Goal: Task Accomplishment & Management: Manage account settings

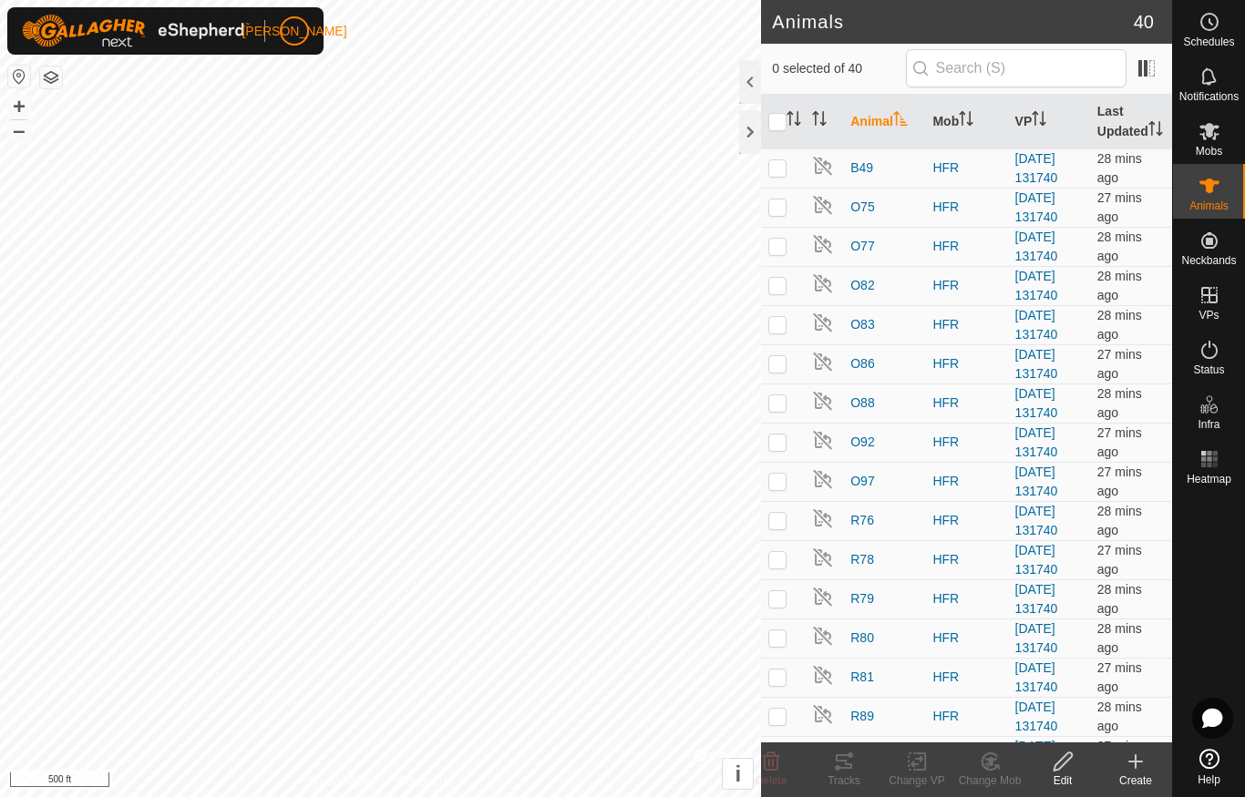
checkbox input "true"
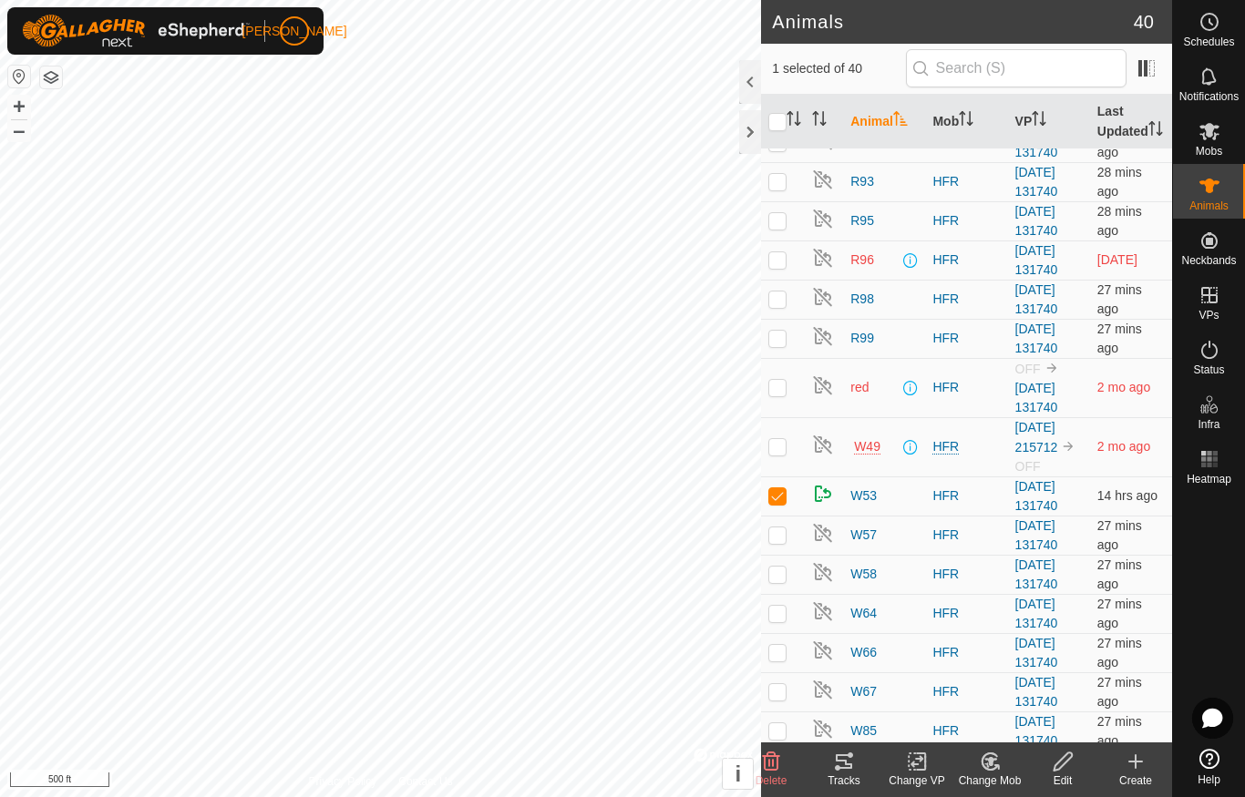
scroll to position [651, 0]
click at [1104, 633] on td "28 mins ago" at bounding box center [1131, 614] width 82 height 39
click at [1207, 132] on icon at bounding box center [1209, 131] width 20 height 17
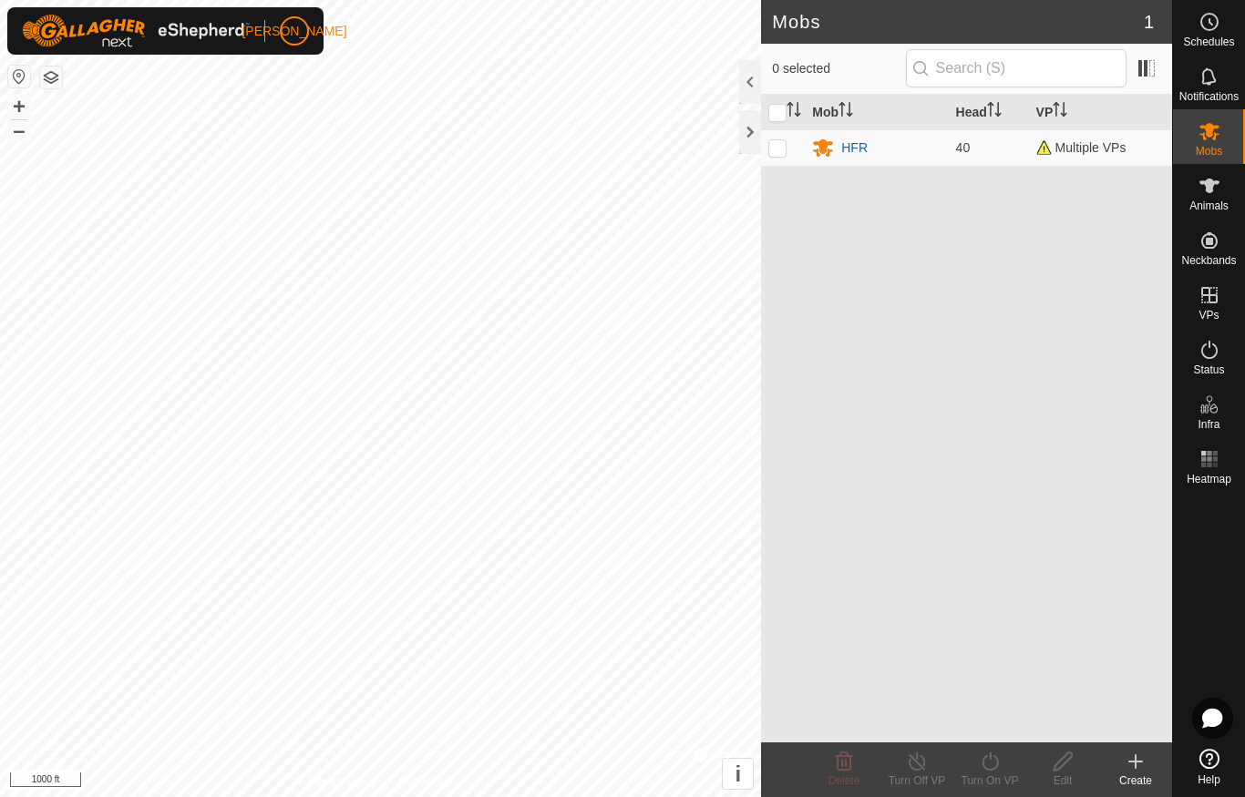
click at [776, 150] on p-checkbox at bounding box center [777, 147] width 18 height 15
checkbox input "true"
click at [997, 773] on div "Turn On VP" at bounding box center [989, 781] width 73 height 16
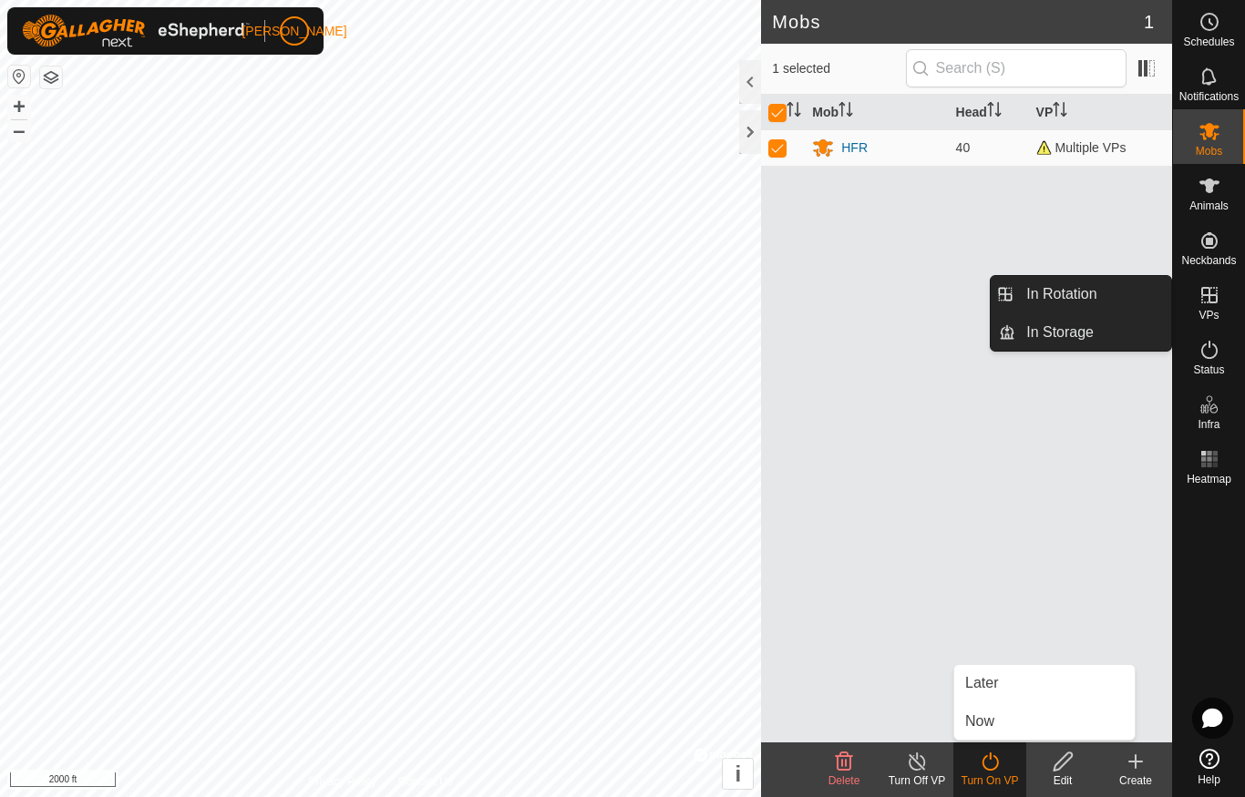
click at [1095, 299] on span "In Rotation" at bounding box center [1061, 294] width 70 height 22
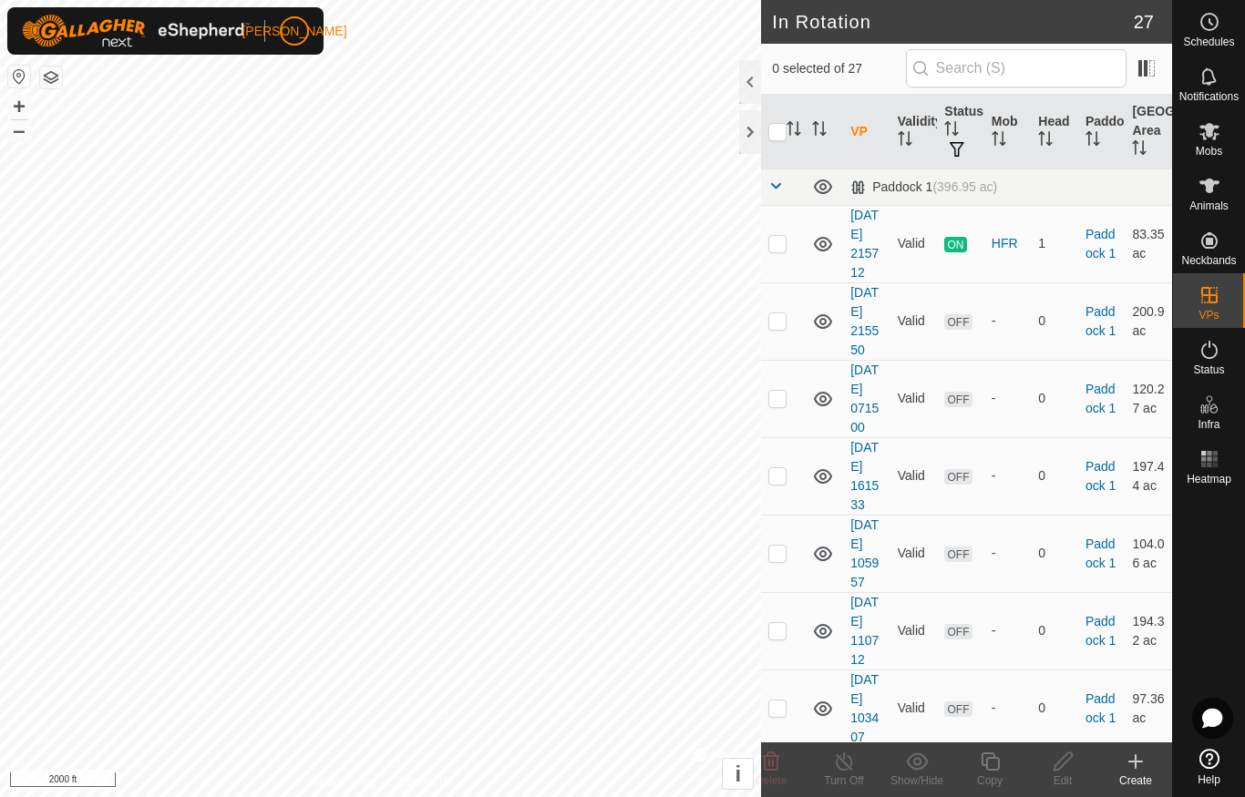
click at [777, 251] on p-checkbox at bounding box center [777, 243] width 18 height 15
click at [774, 250] on p-checkbox at bounding box center [777, 243] width 18 height 15
checkbox input "false"
click at [1211, 200] on span "Animals" at bounding box center [1208, 205] width 39 height 11
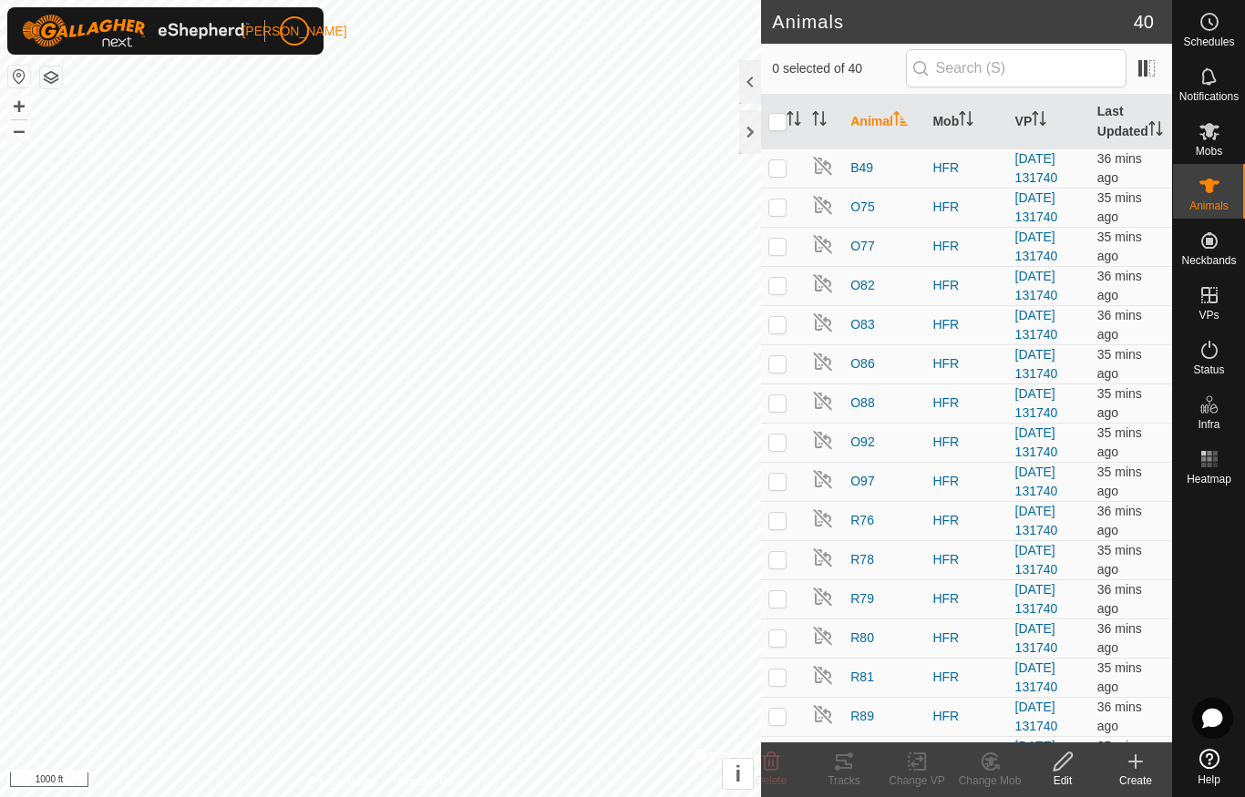
click at [793, 729] on td at bounding box center [783, 716] width 44 height 39
checkbox input "true"
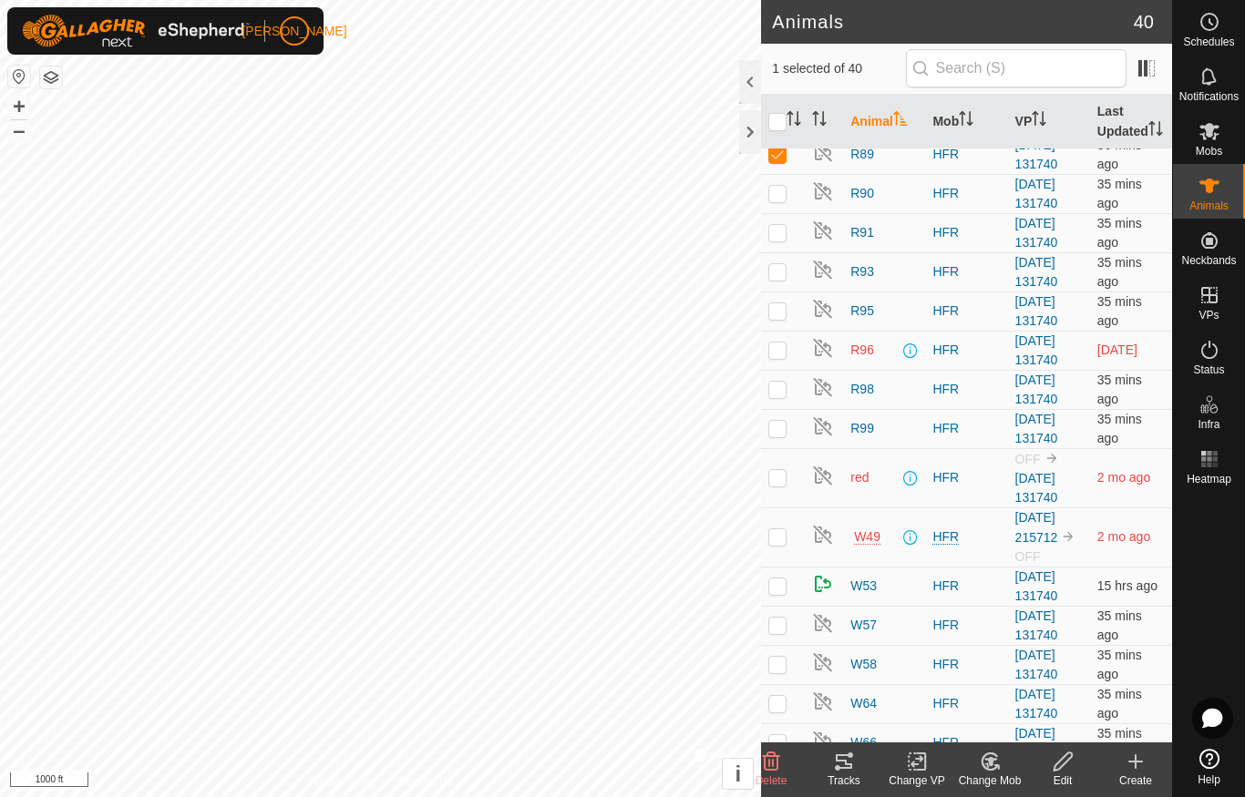
scroll to position [563, 0]
click at [785, 710] on p-checkbox at bounding box center [777, 702] width 18 height 15
checkbox input "true"
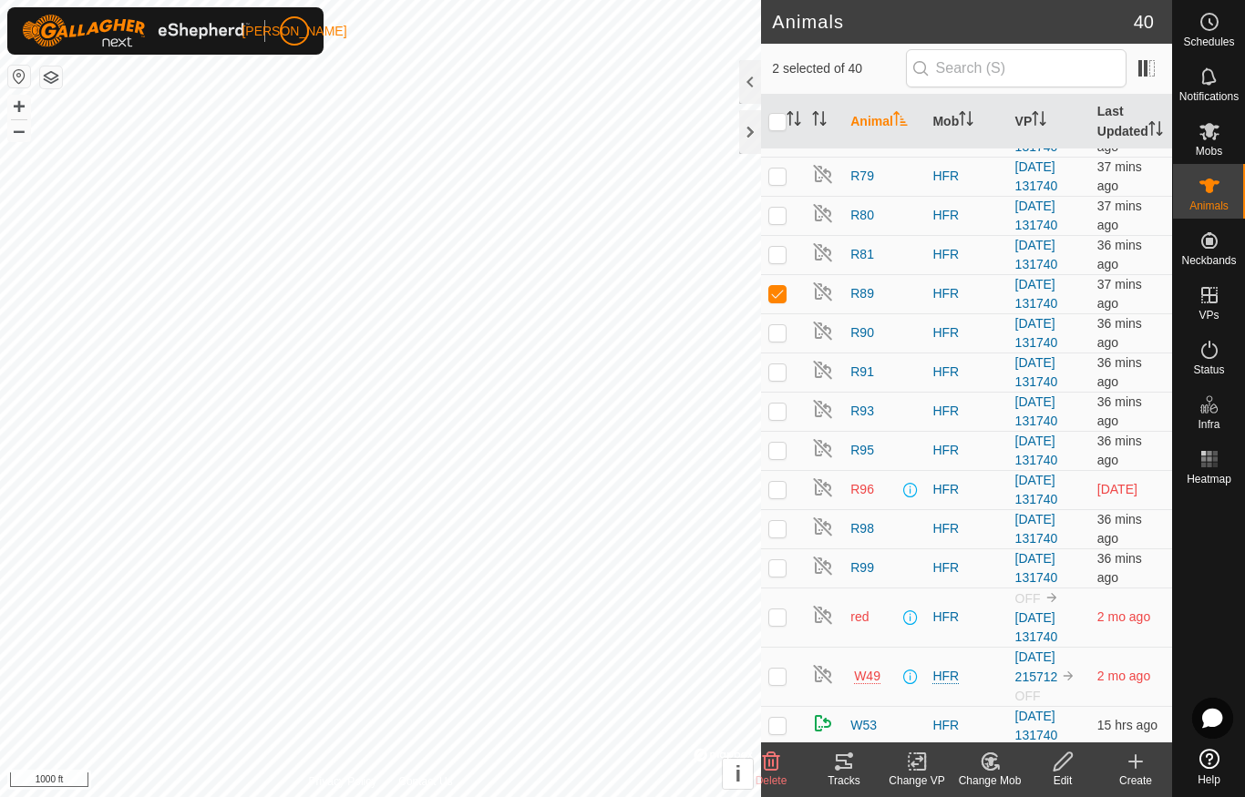
scroll to position [430, 0]
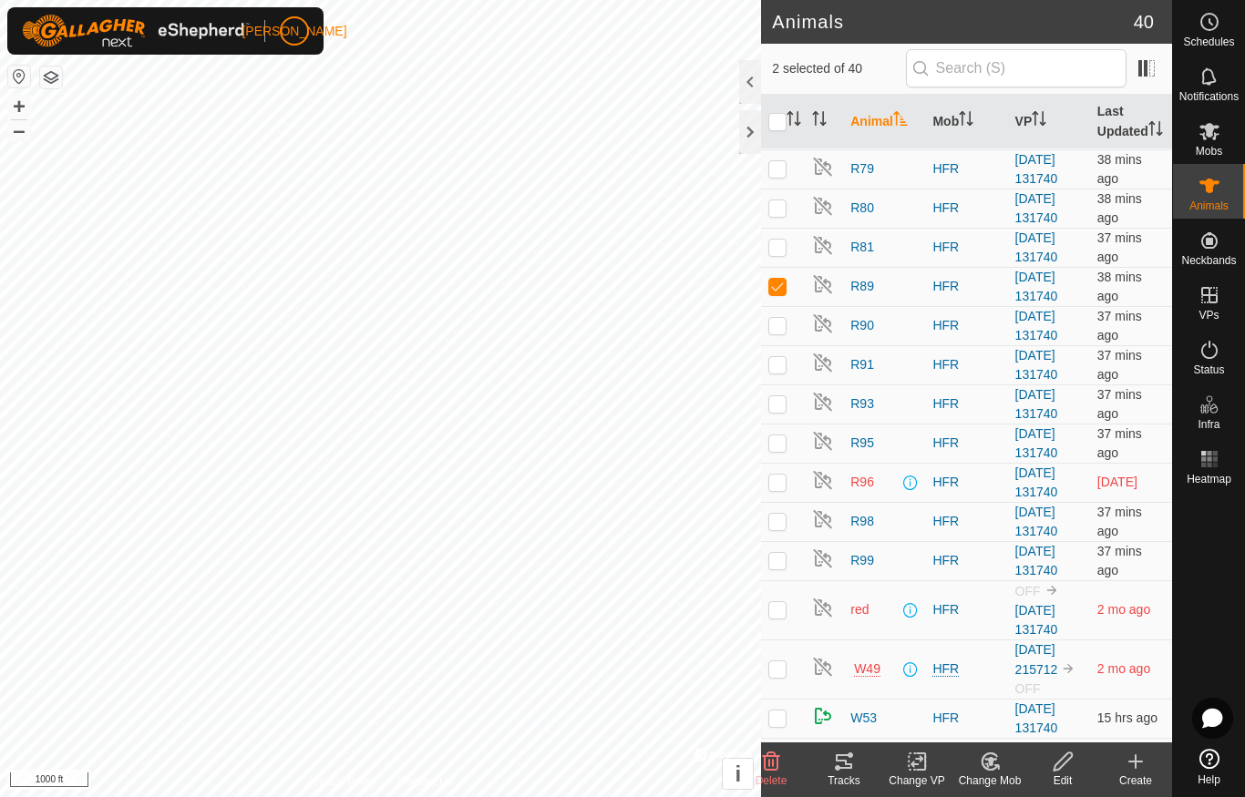
click at [774, 306] on td at bounding box center [783, 286] width 44 height 39
checkbox input "false"
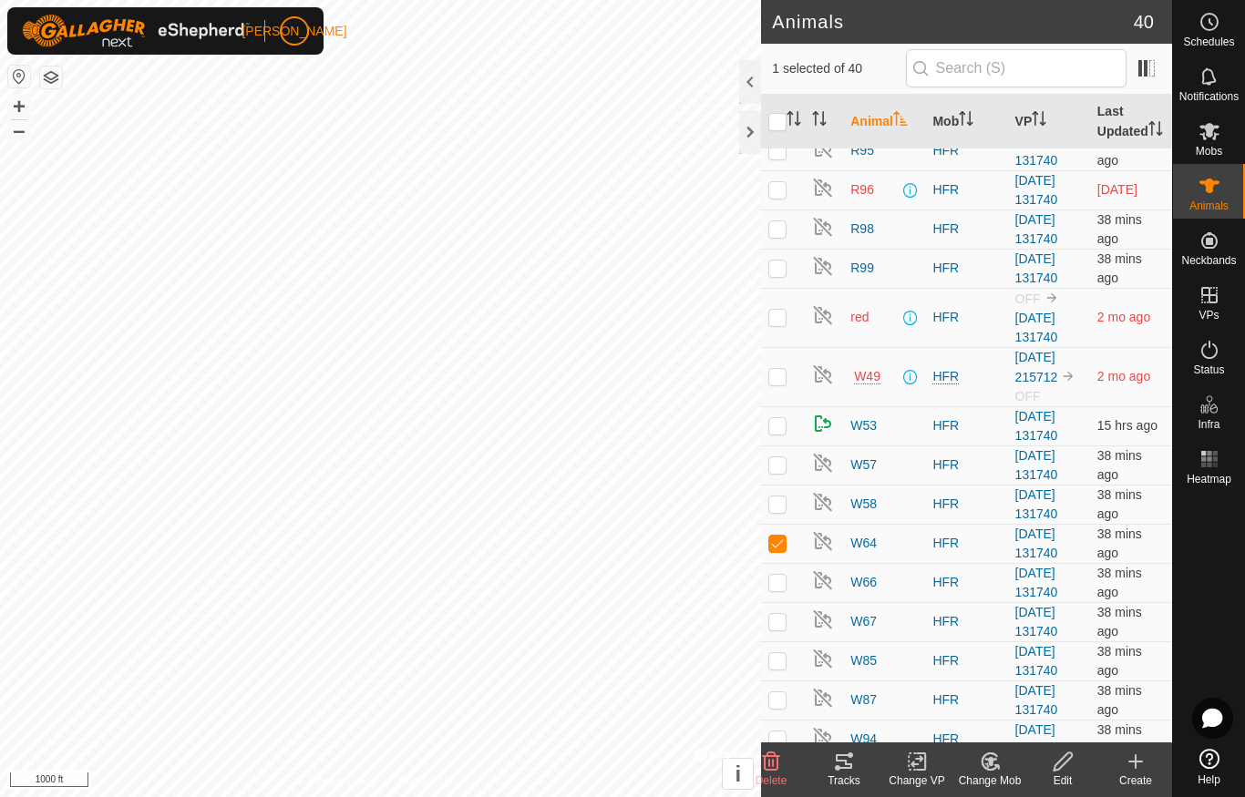
scroll to position [727, 0]
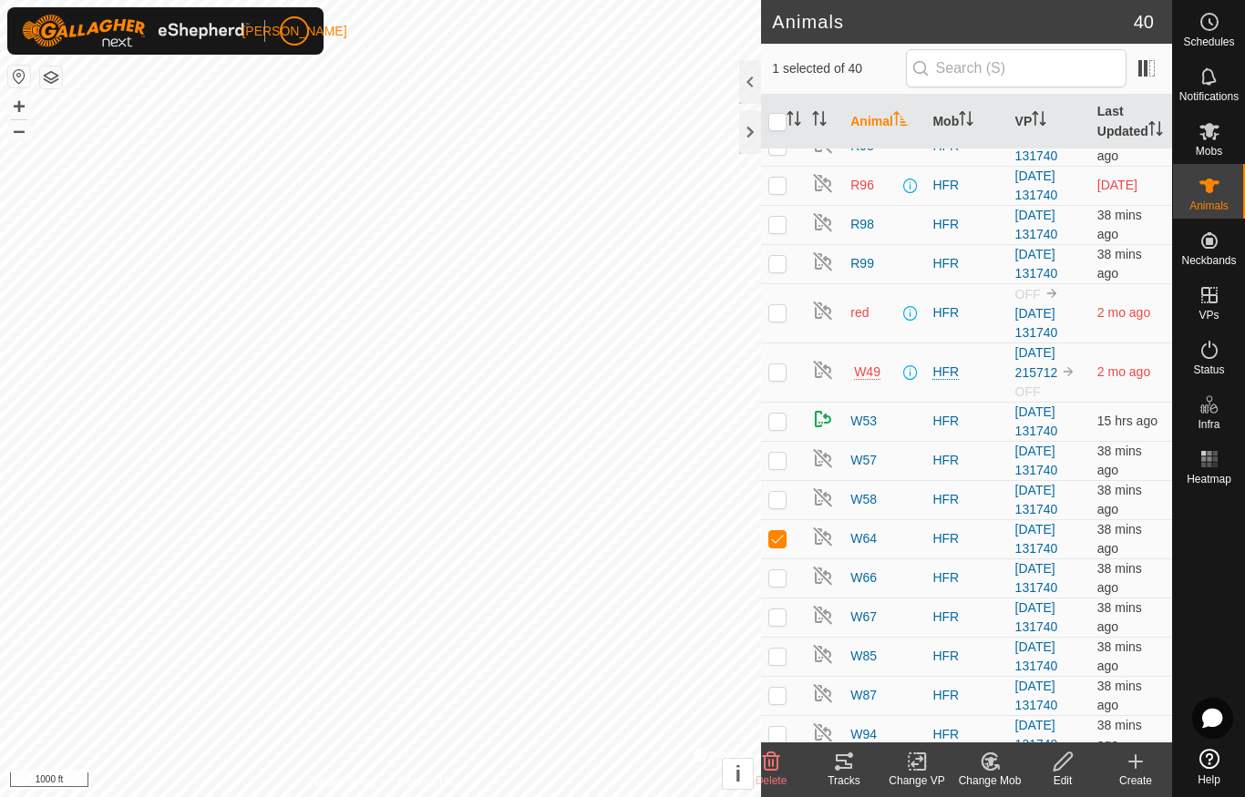
click at [783, 546] on p-checkbox at bounding box center [777, 538] width 18 height 15
checkbox input "false"
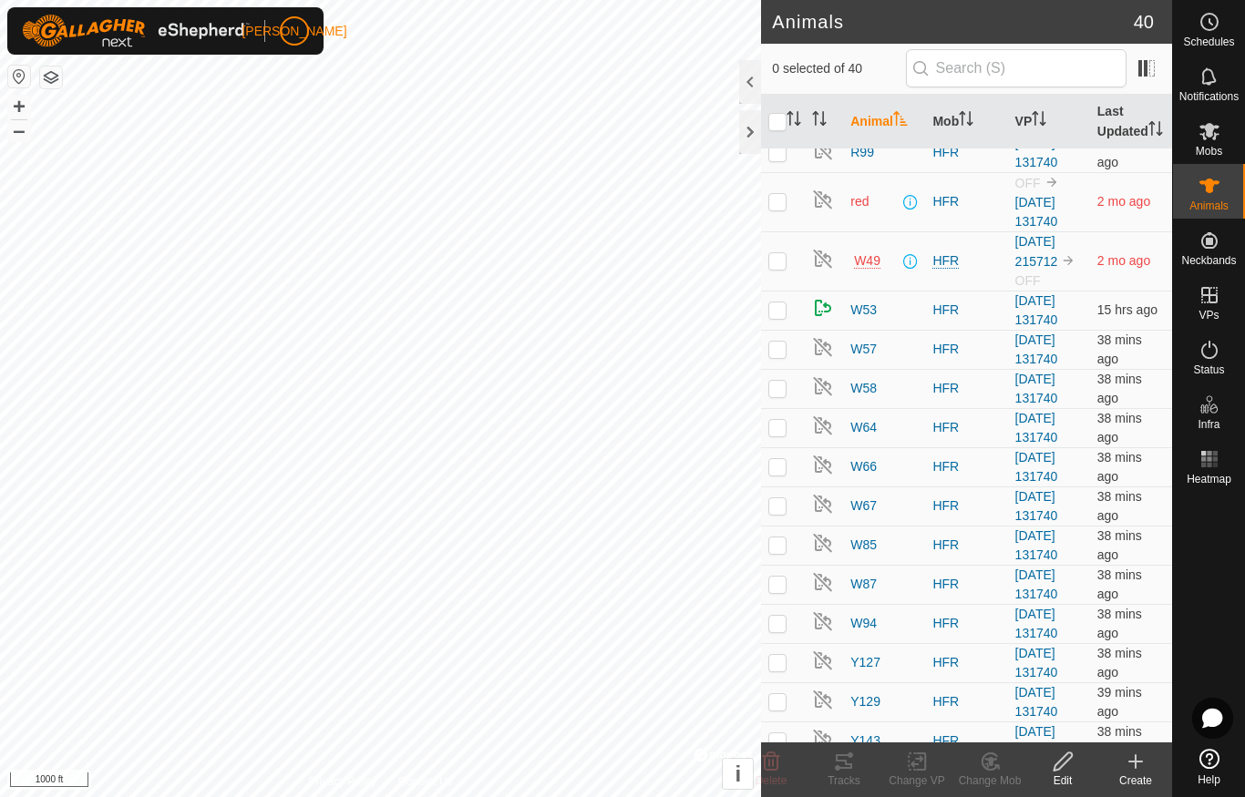
scroll to position [836, 0]
